Goal: Task Accomplishment & Management: Use online tool/utility

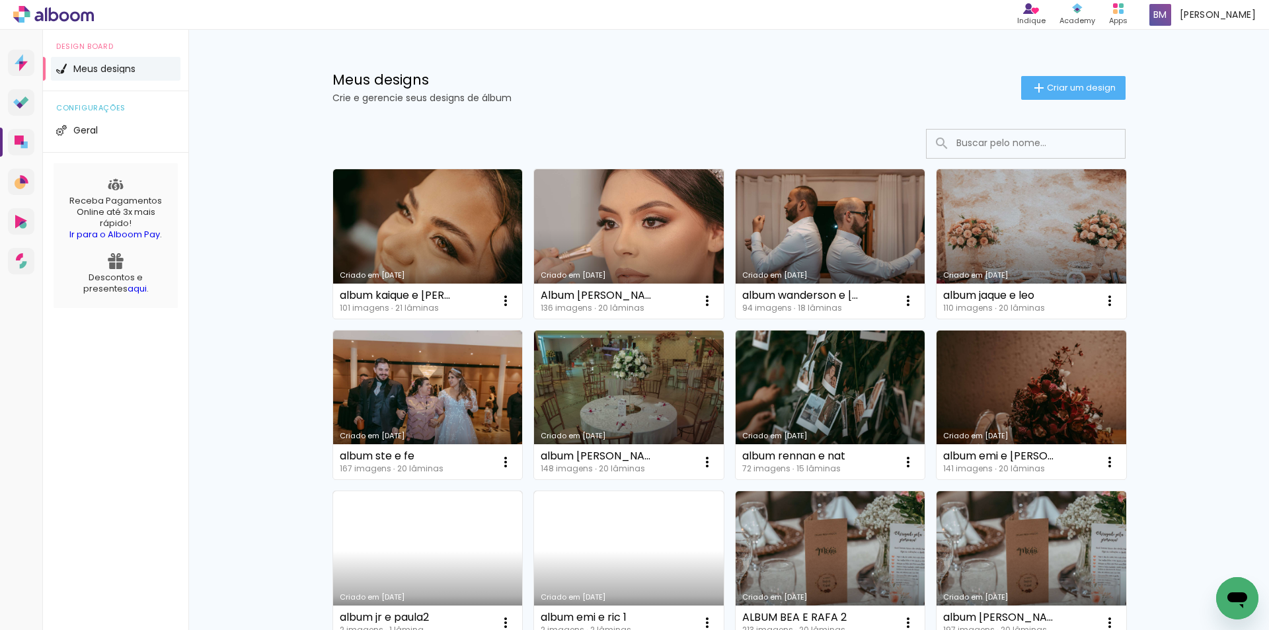
click at [993, 147] on input at bounding box center [1044, 143] width 188 height 27
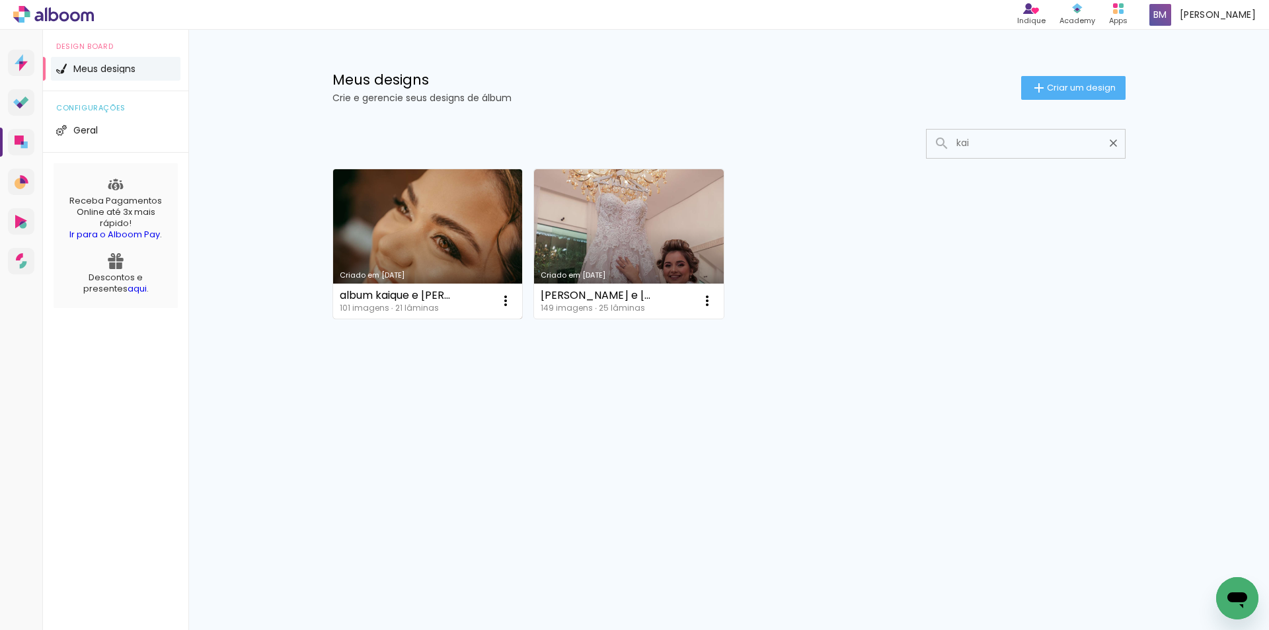
type input "kai"
type paper-input "kai"
click at [466, 225] on link "Criado em [DATE]" at bounding box center [428, 243] width 190 height 149
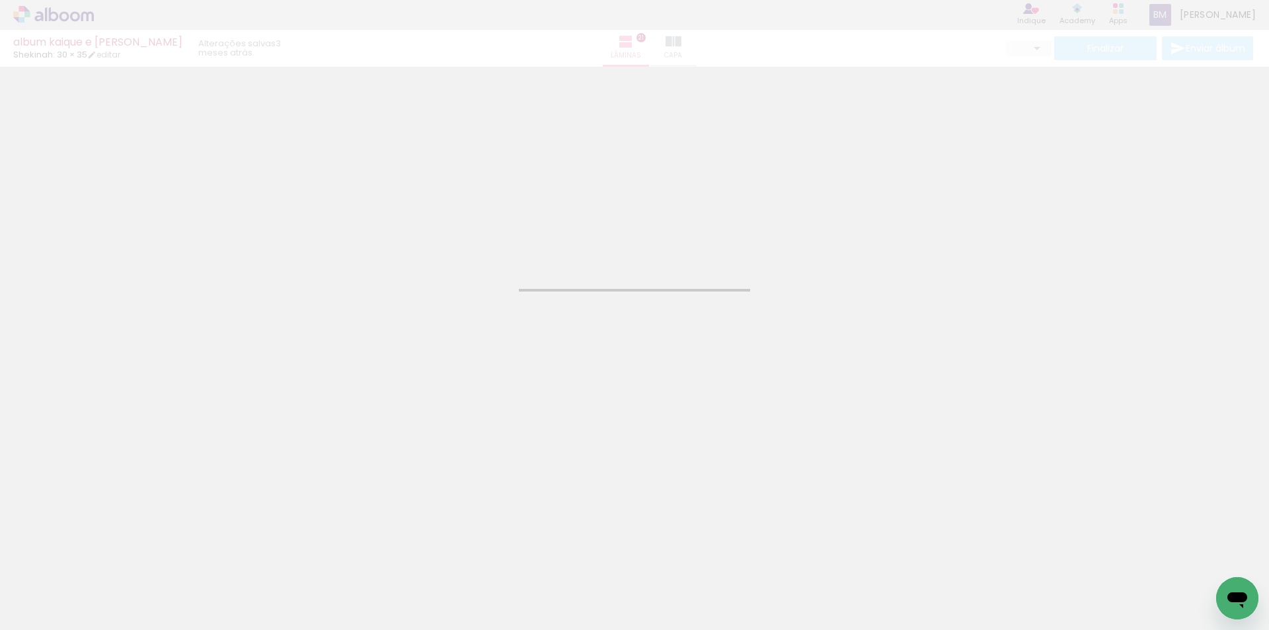
type input "JPG"
type input "Alta, 300 DPI"
